Goal: Check status

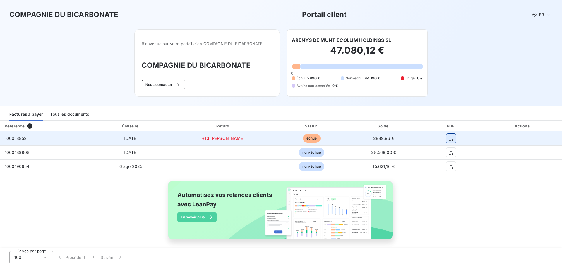
click at [449, 136] on icon "button" at bounding box center [451, 138] width 4 height 5
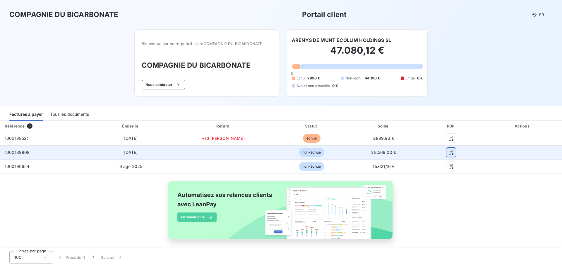
click at [447, 151] on button "button" at bounding box center [451, 152] width 9 height 9
drag, startPoint x: 441, startPoint y: 167, endPoint x: 436, endPoint y: 158, distance: 9.8
click at [449, 167] on icon "button" at bounding box center [451, 166] width 4 height 5
